Goal: Information Seeking & Learning: Compare options

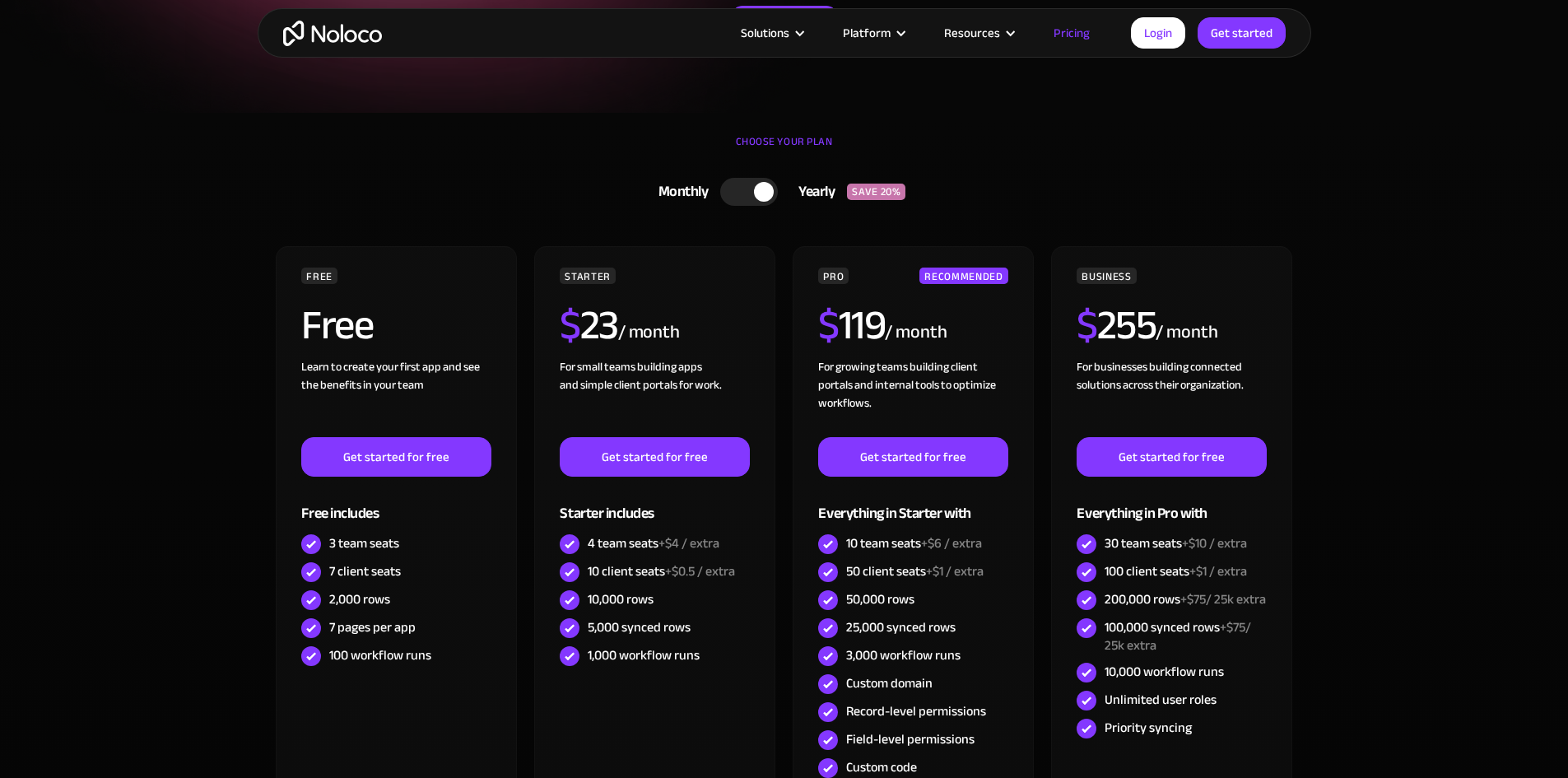
click at [767, 182] on div at bounding box center [764, 192] width 20 height 20
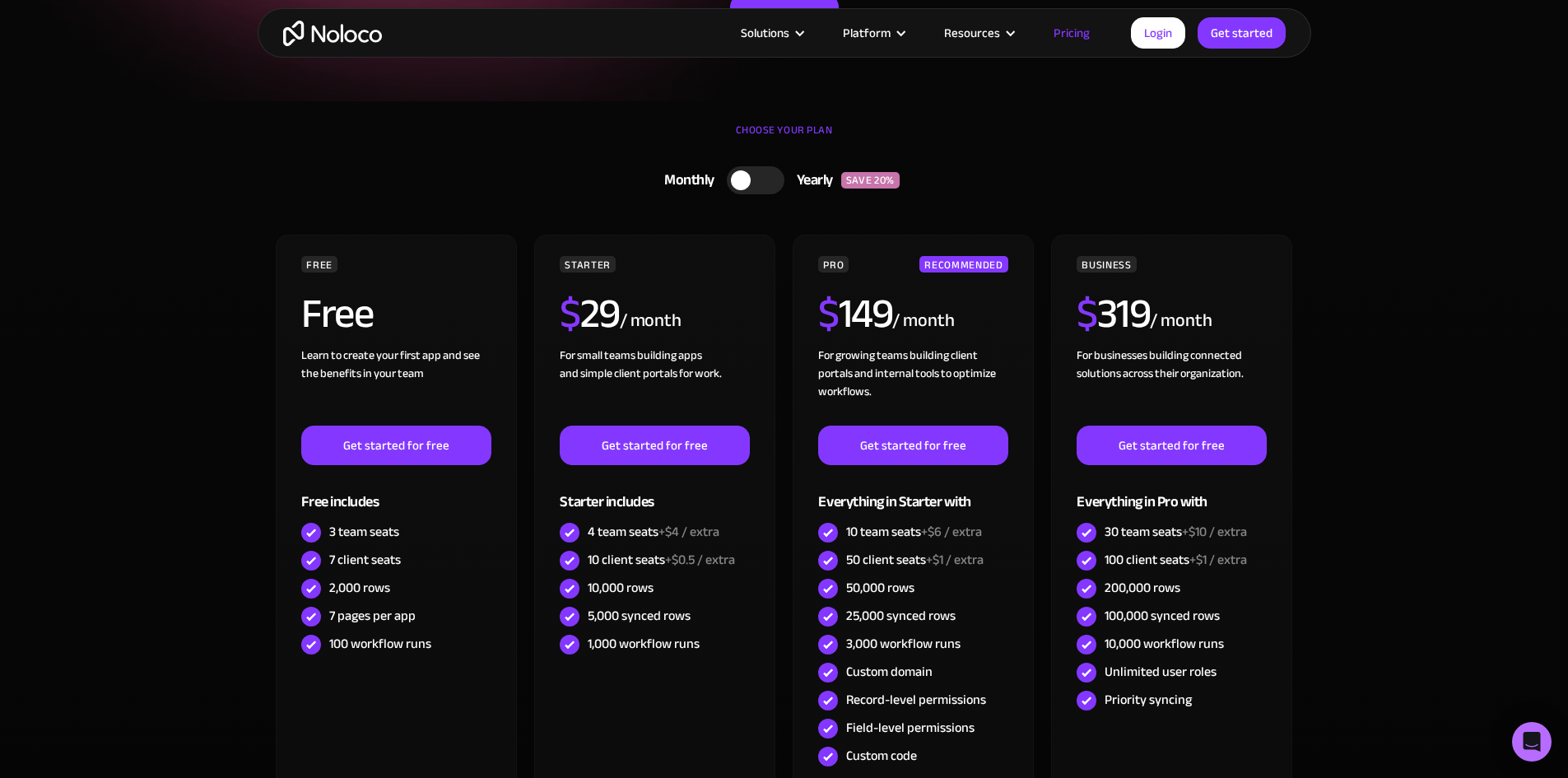
scroll to position [604, 0]
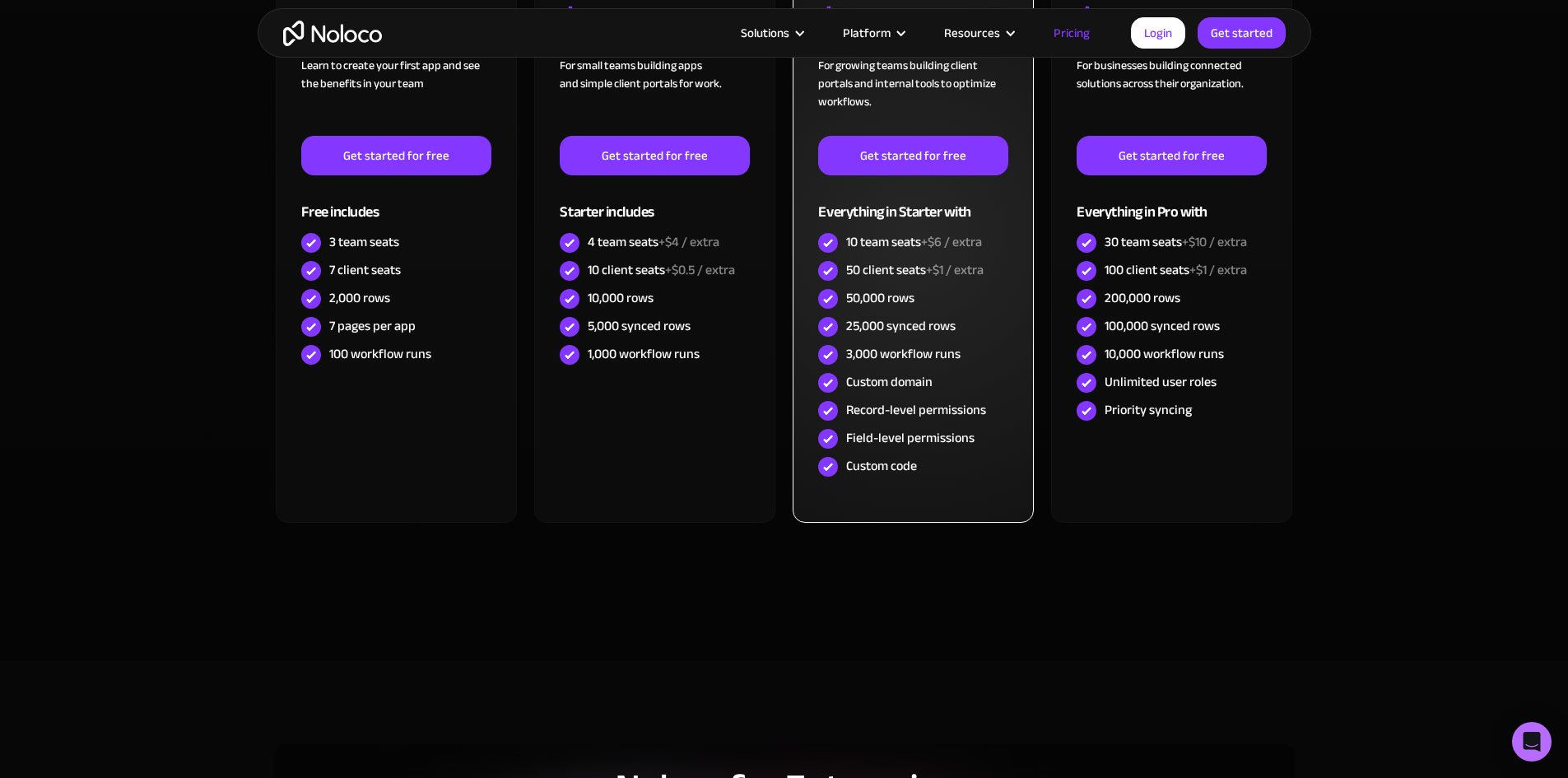
click at [915, 271] on div "50 client seats +$1 / extra" at bounding box center [915, 271] width 138 height 18
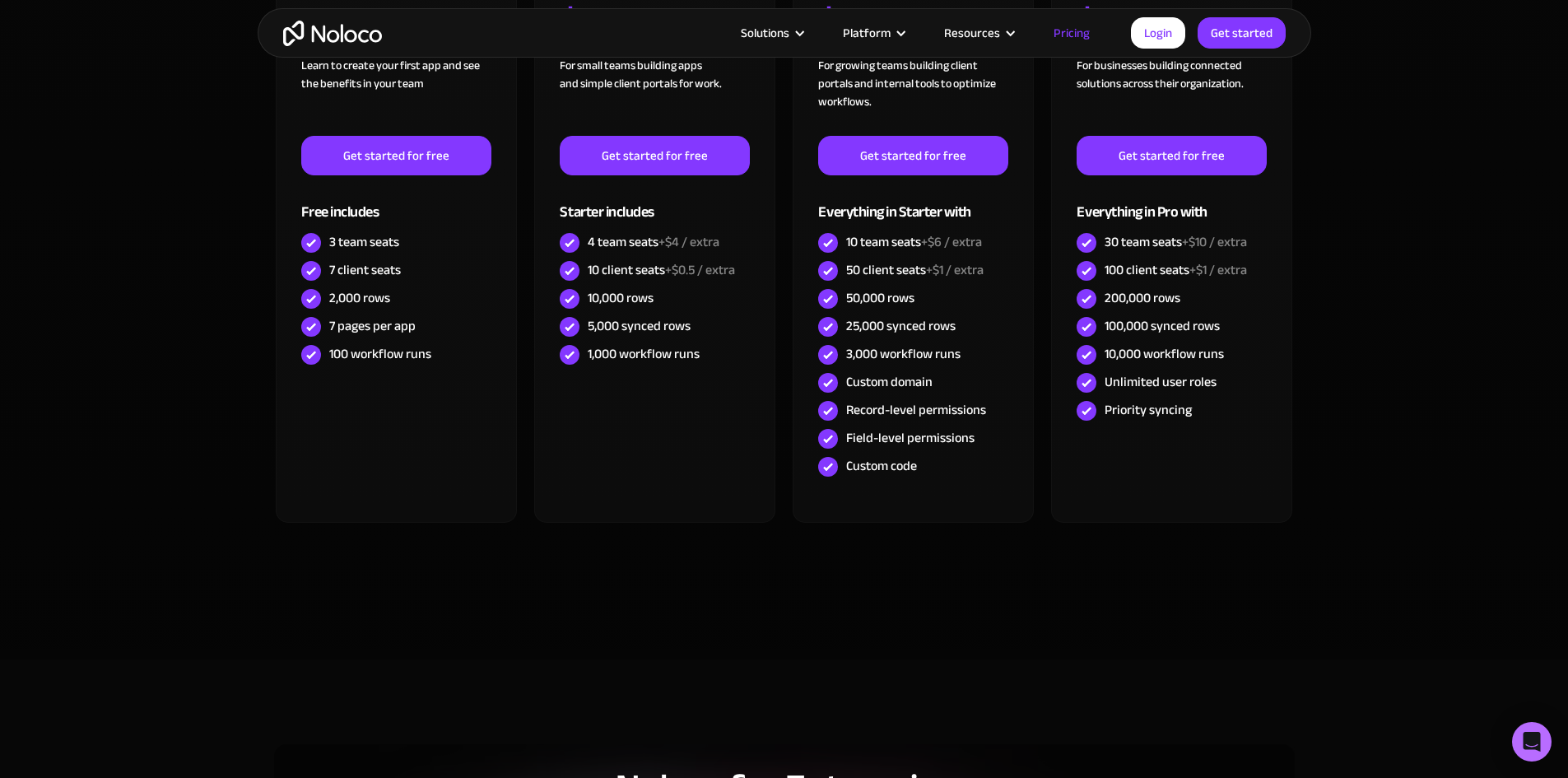
click at [890, 554] on div "FREE Free Learn to create your first app and see the benefits in your team ‍ Ge…" at bounding box center [784, 260] width 1020 height 633
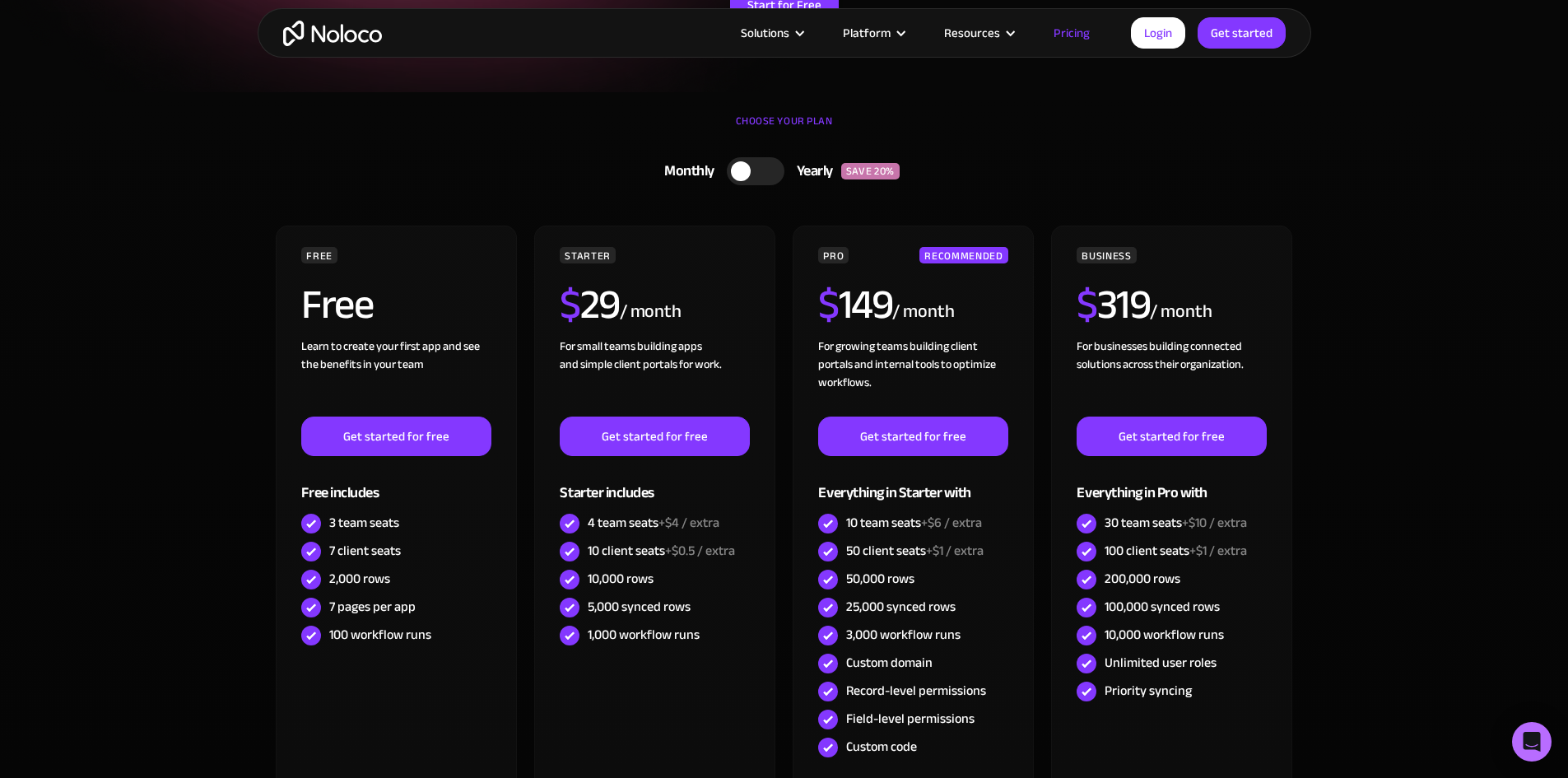
scroll to position [302, 0]
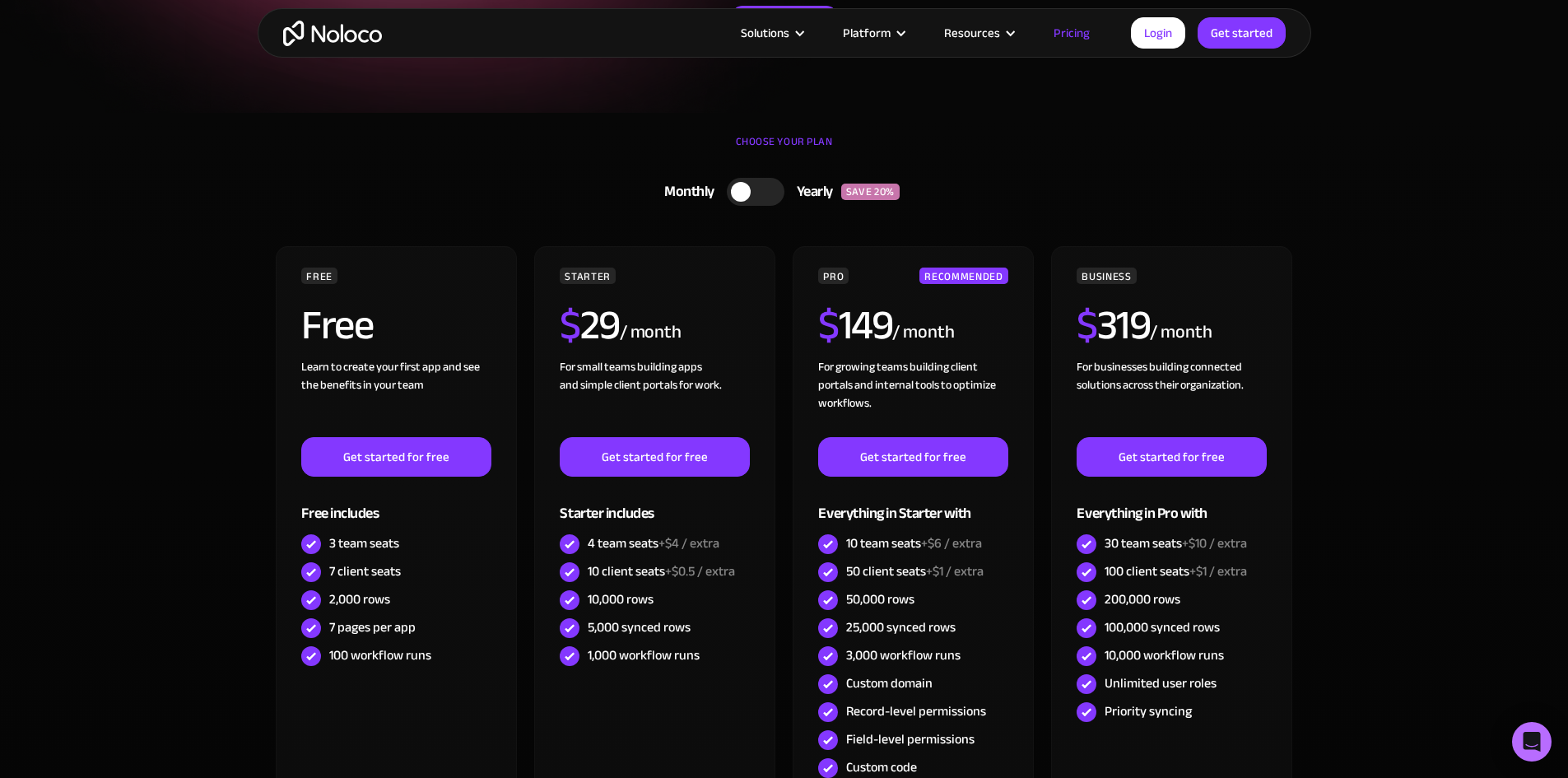
click at [760, 192] on div at bounding box center [756, 192] width 58 height 28
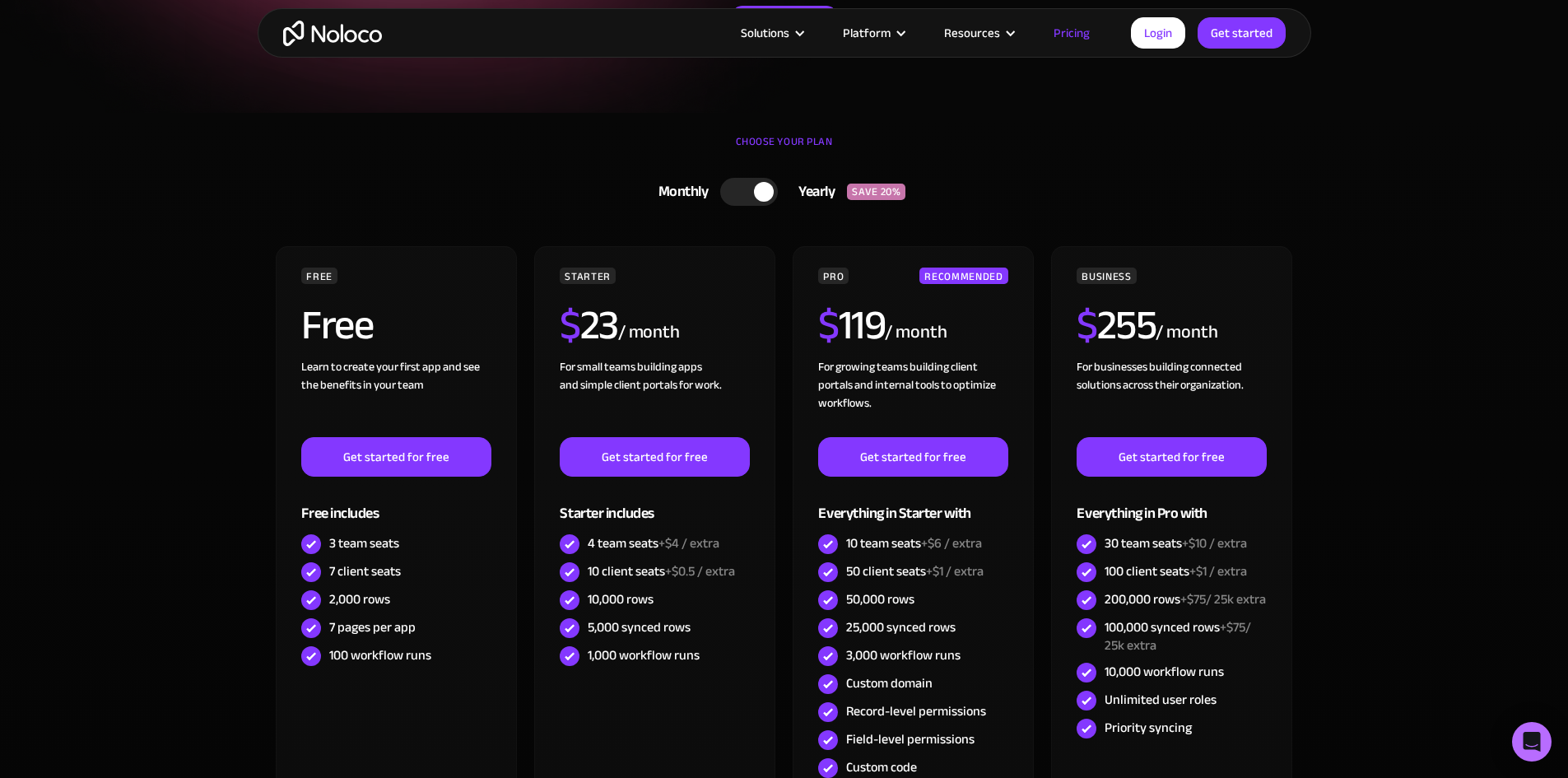
click at [759, 195] on div at bounding box center [764, 192] width 20 height 20
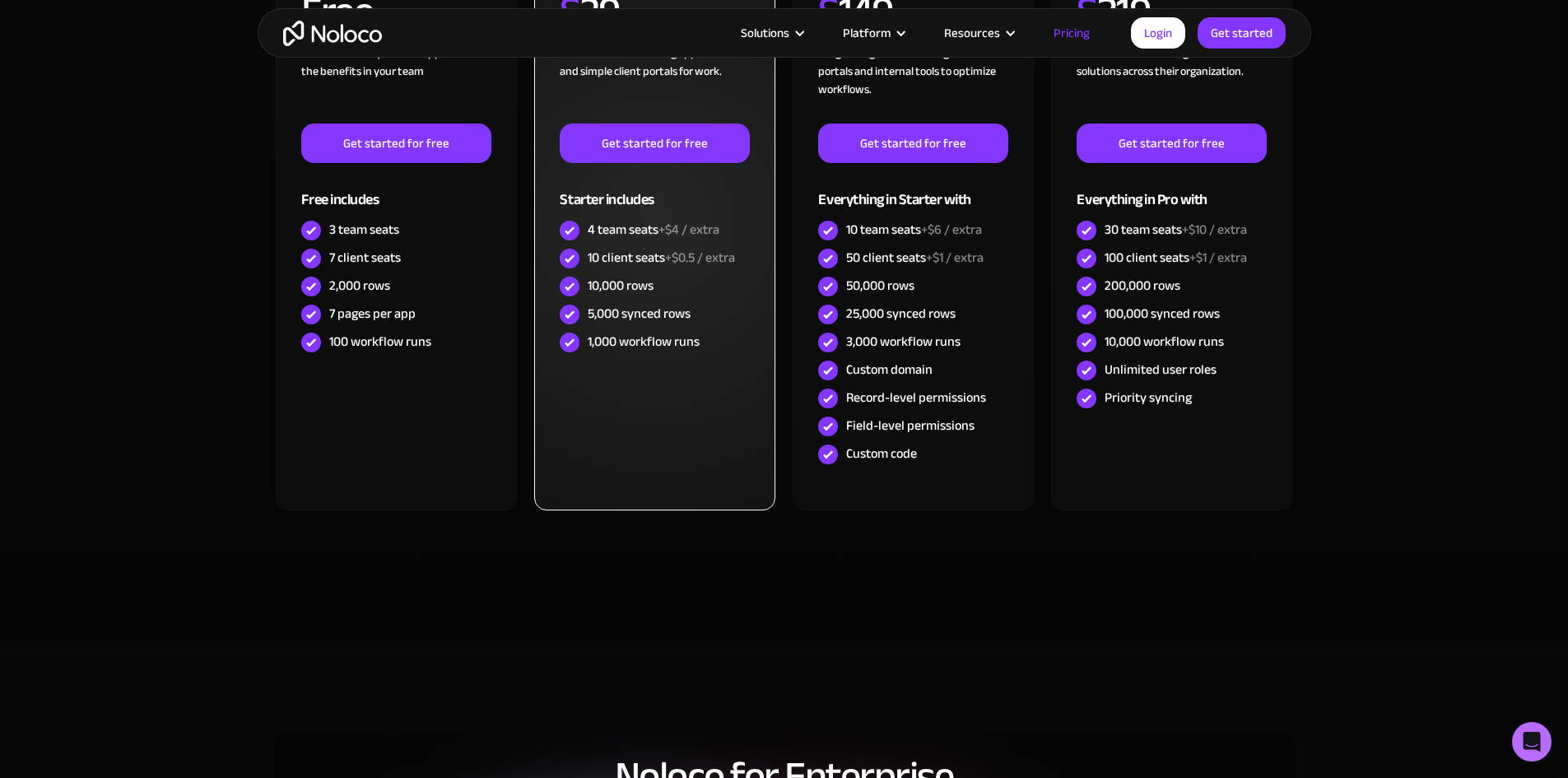
scroll to position [906, 0]
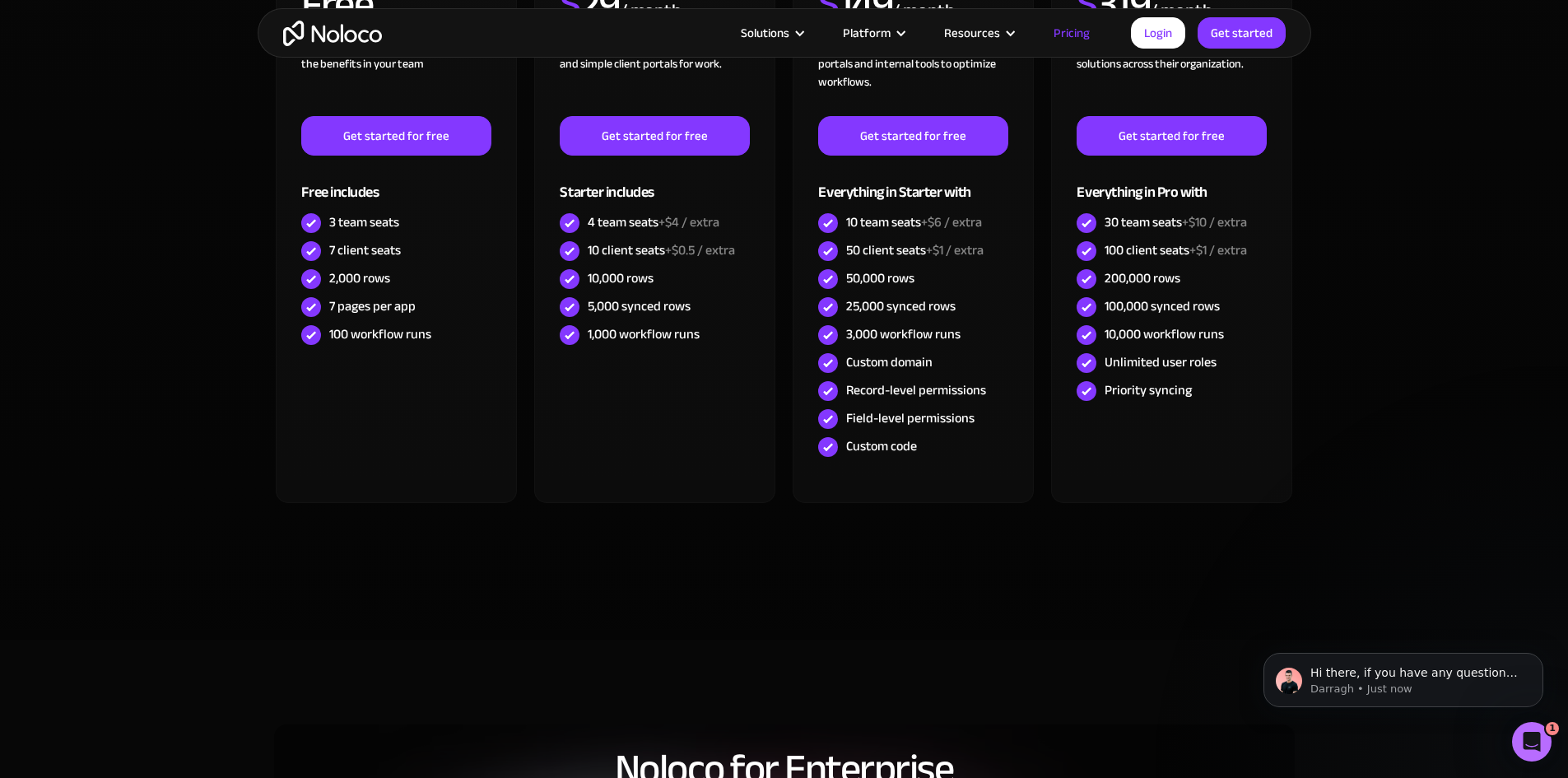
scroll to position [0, 0]
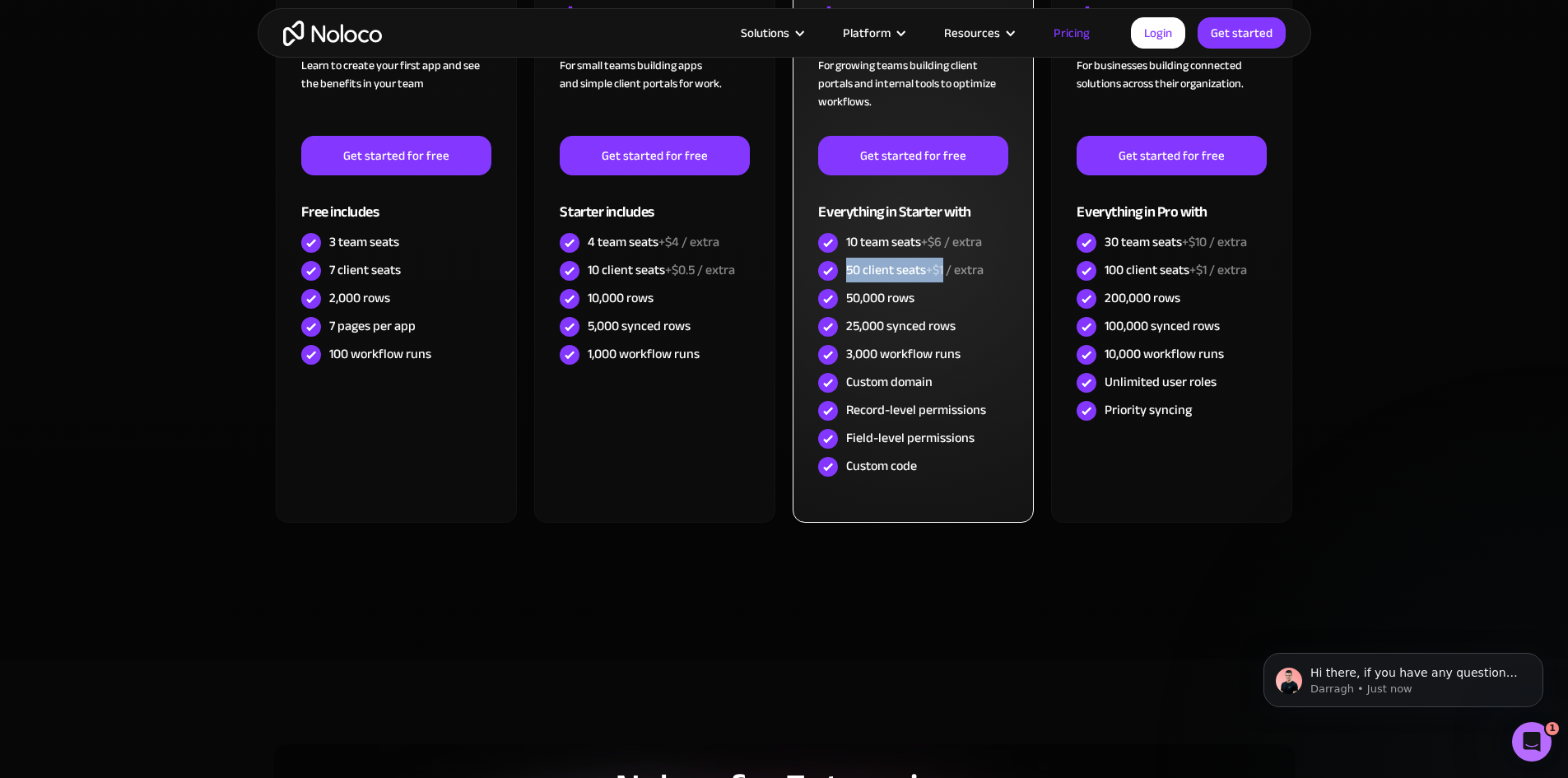
drag, startPoint x: 946, startPoint y: 269, endPoint x: 845, endPoint y: 267, distance: 101.0
click at [845, 267] on div "50 client seats +$1 / extra" at bounding box center [912, 271] width 189 height 28
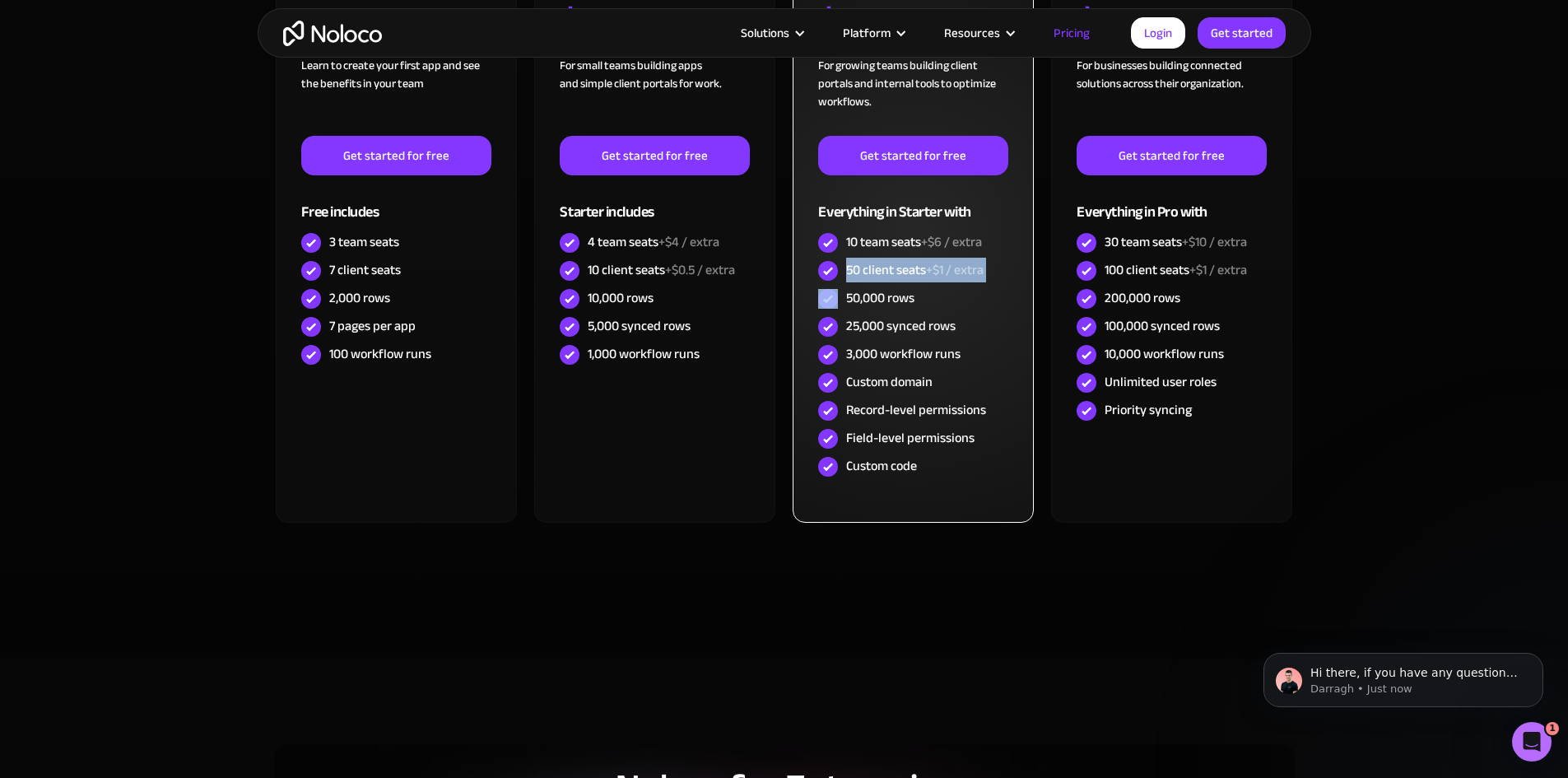
click at [845, 267] on div "50 client seats +$1 / extra" at bounding box center [912, 271] width 189 height 28
click at [847, 242] on div "10 team seats +$6 / extra" at bounding box center [915, 242] width 136 height 18
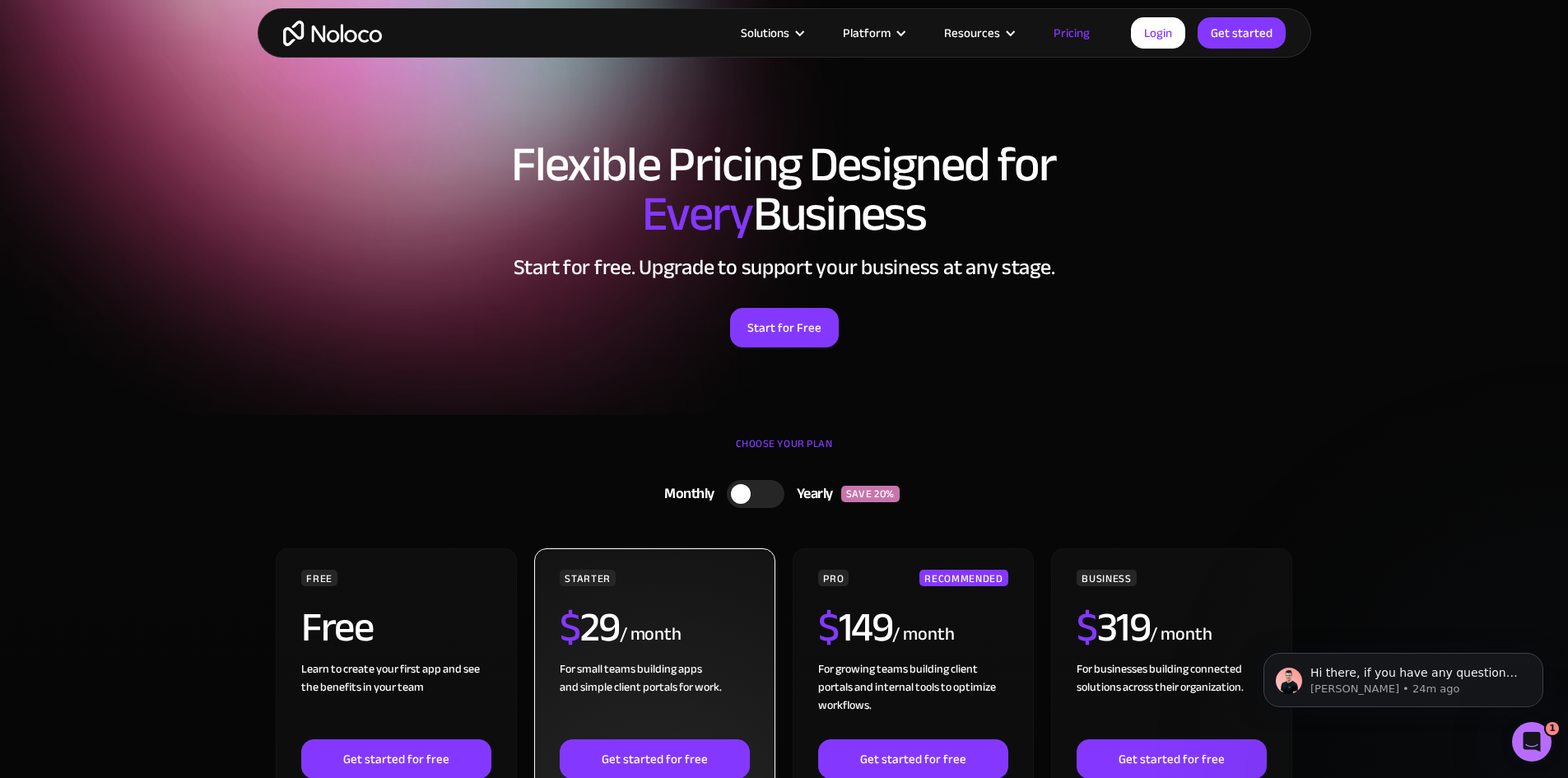
scroll to position [302, 0]
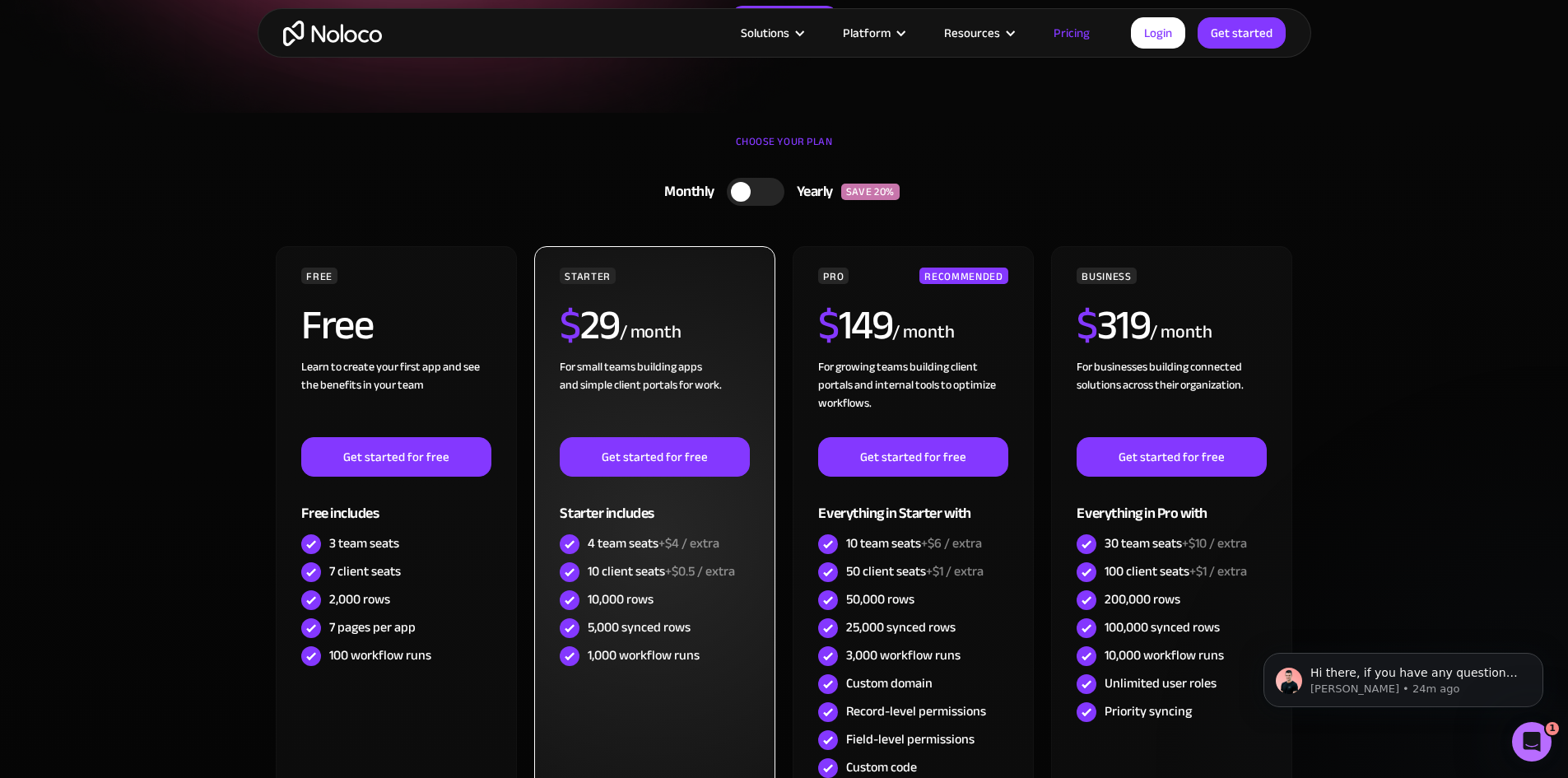
click at [644, 570] on div "10 client seats +$0.5 / extra" at bounding box center [661, 572] width 147 height 18
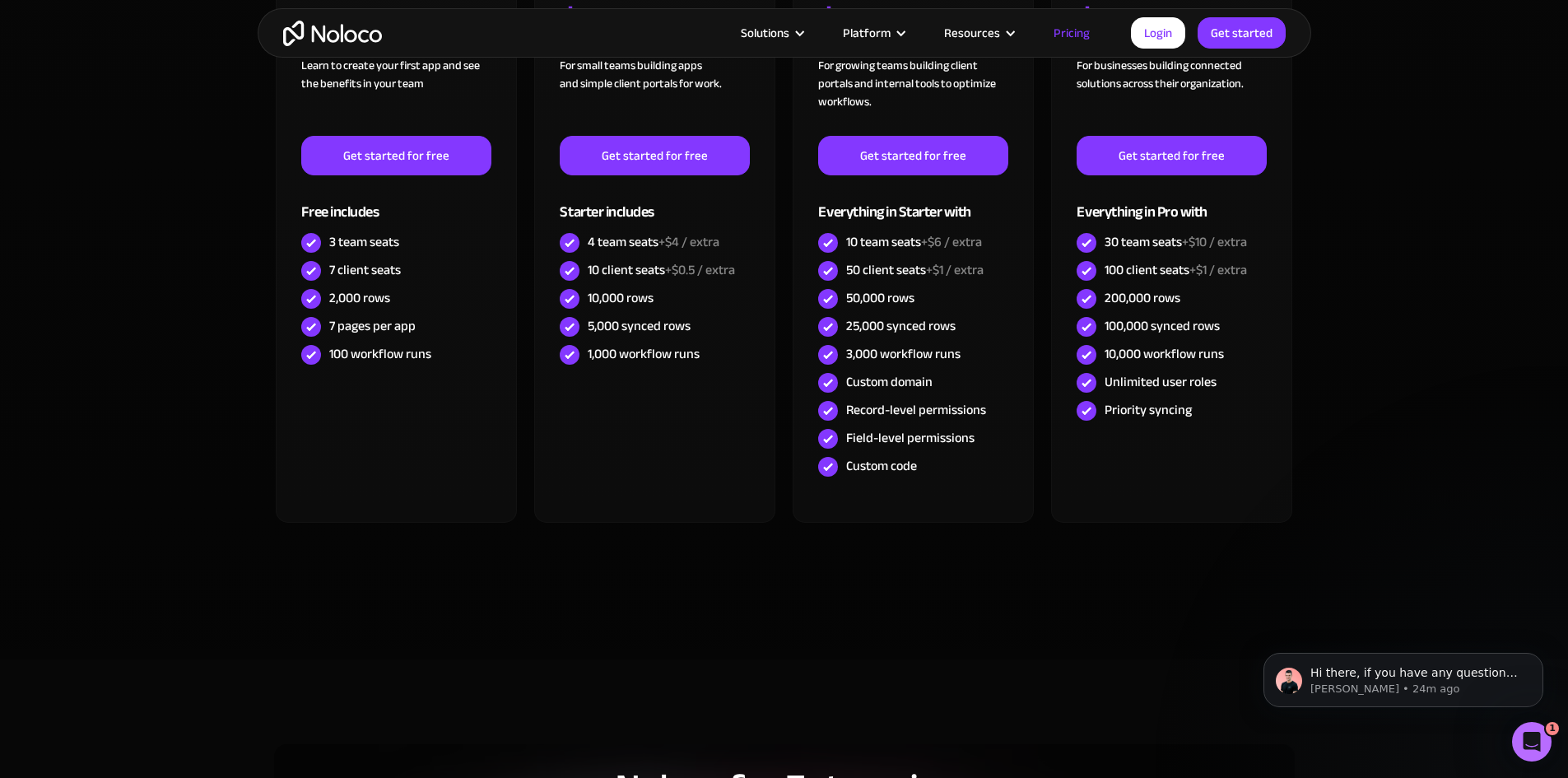
click at [643, 576] on div "FREE Free Learn to create your first app and see the benefits in your team ‍ Ge…" at bounding box center [784, 260] width 1020 height 633
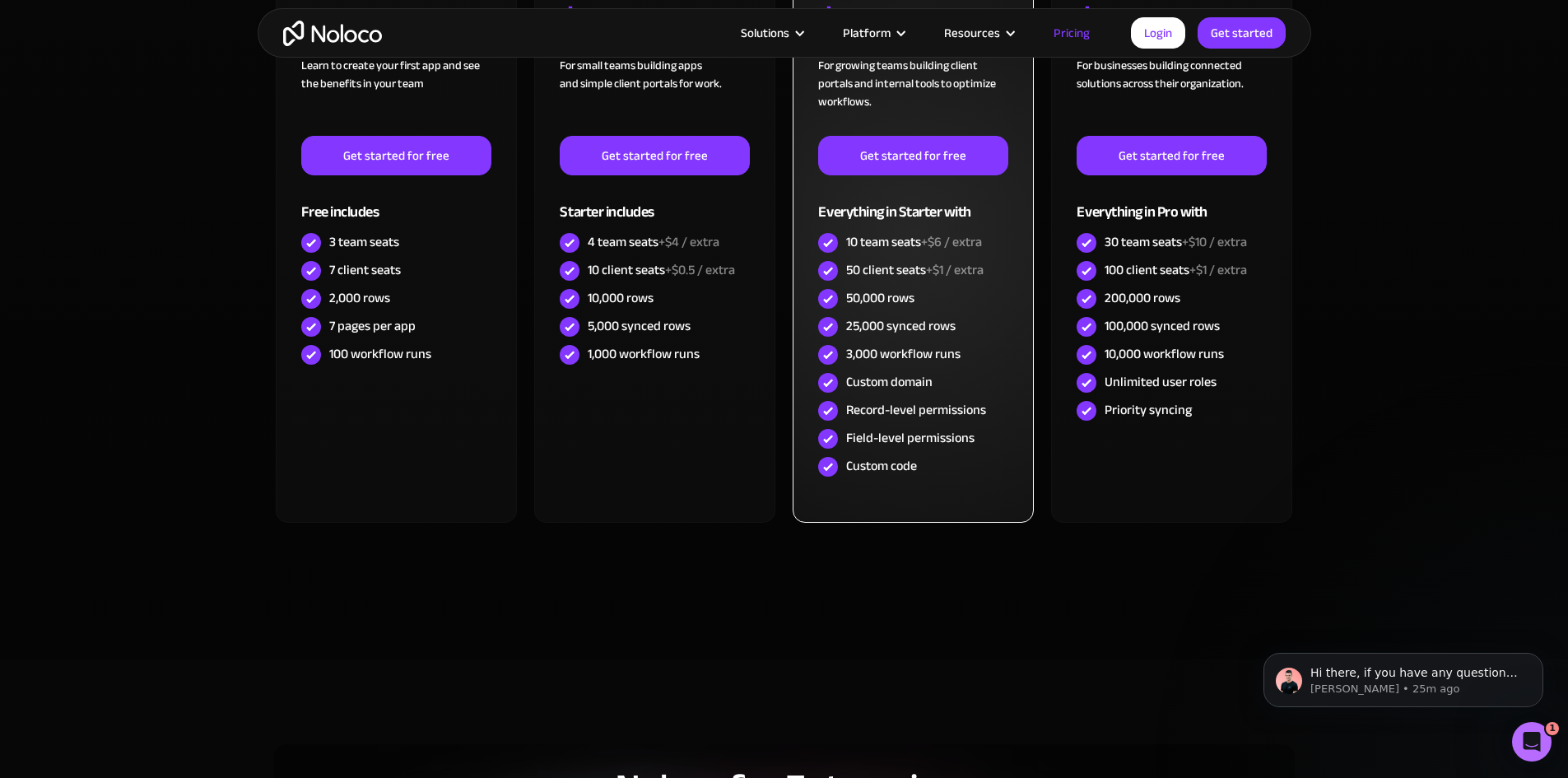
drag, startPoint x: 847, startPoint y: 271, endPoint x: 929, endPoint y: 265, distance: 82.2
click at [929, 265] on div "50 client seats +$1 / extra" at bounding box center [915, 271] width 138 height 18
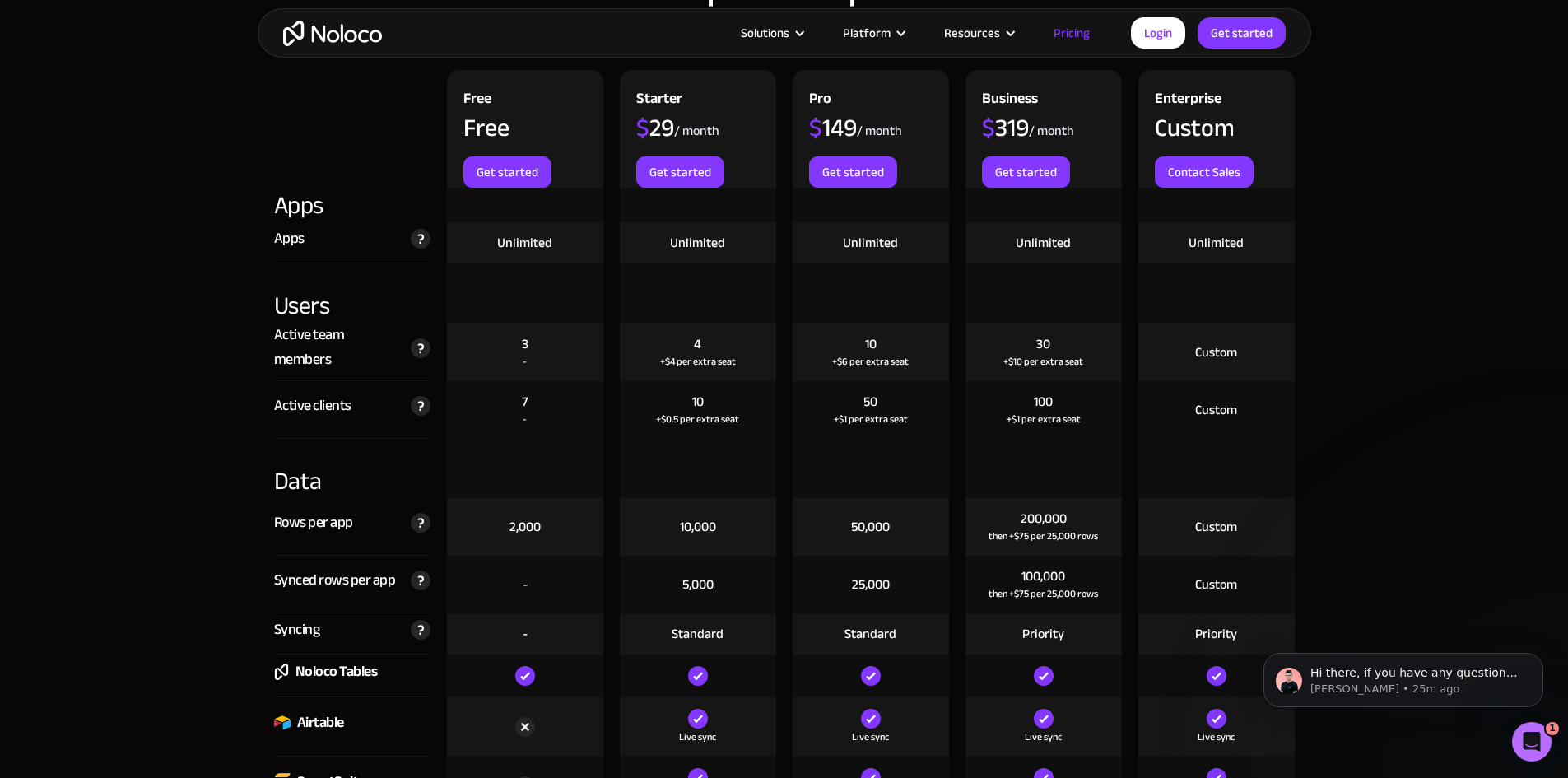
scroll to position [1812, 0]
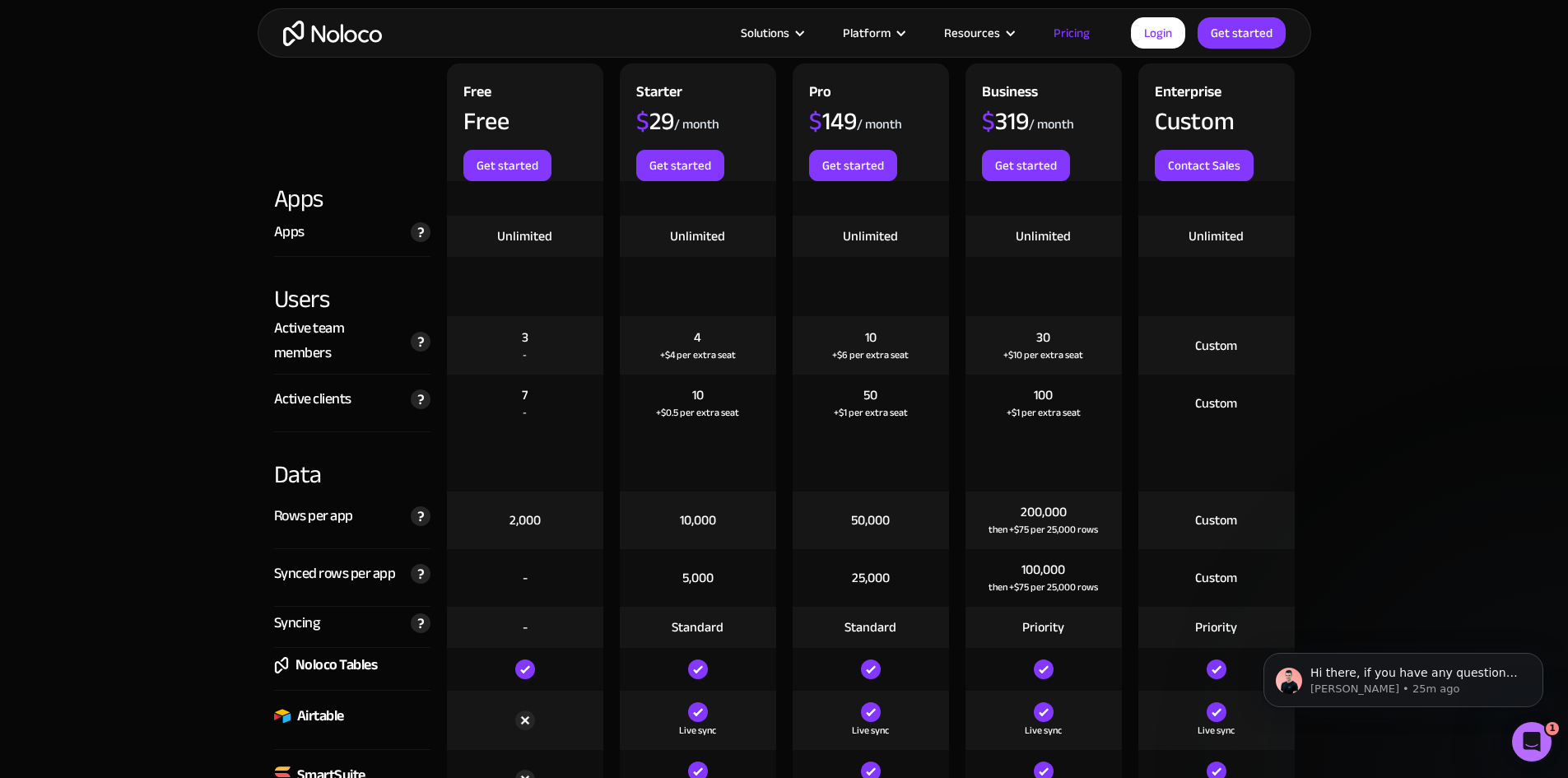
click at [873, 396] on div "50" at bounding box center [870, 396] width 14 height 18
click at [867, 403] on div "50 +$1 per extra seat" at bounding box center [871, 403] width 156 height 58
click at [274, 412] on div "Active clients" at bounding box center [312, 399] width 77 height 24
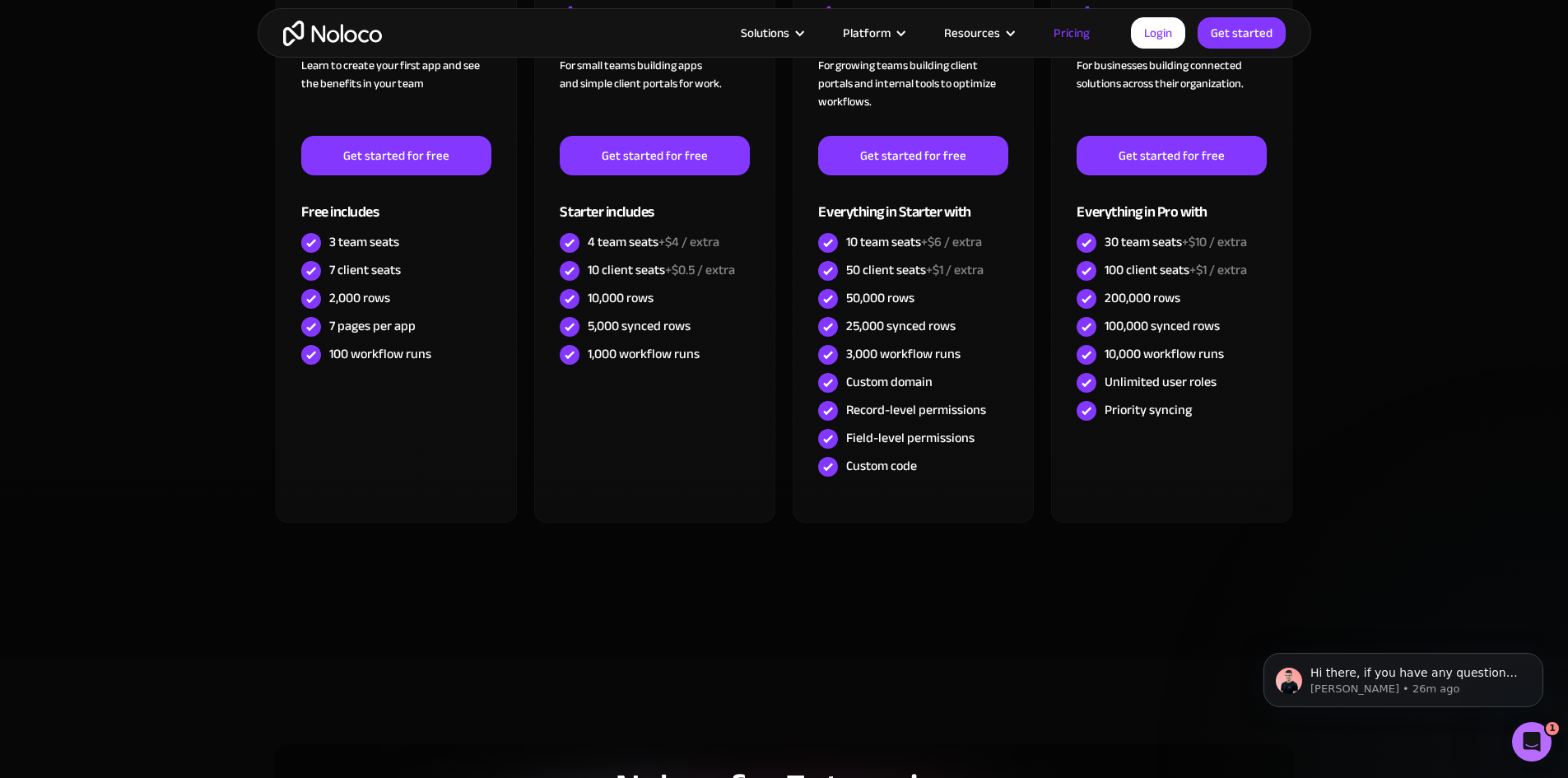
scroll to position [302, 0]
